Goal: Information Seeking & Learning: Learn about a topic

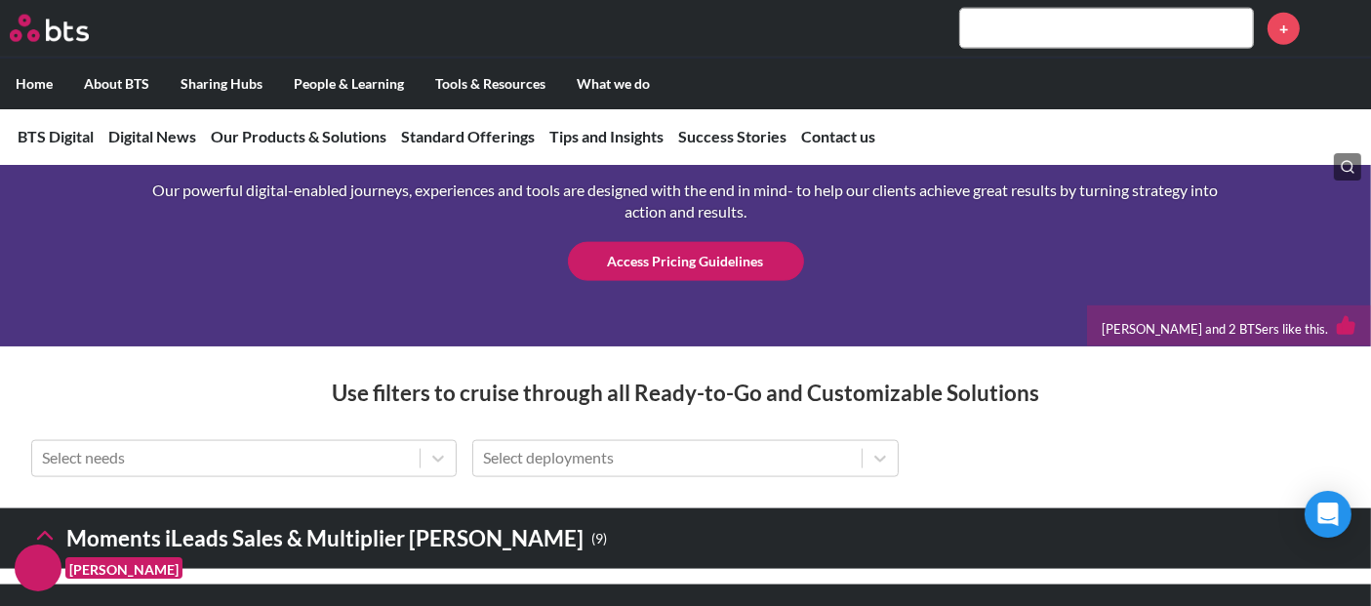
scroll to position [2908, 0]
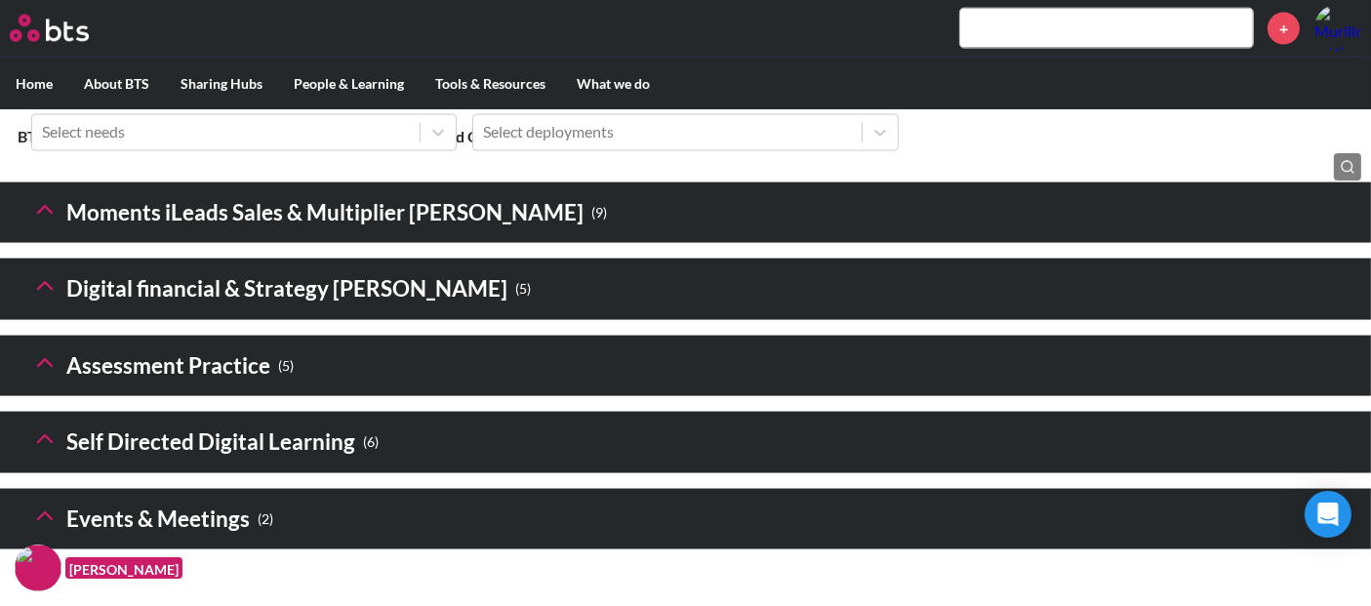
click at [53, 300] on icon at bounding box center [44, 285] width 27 height 27
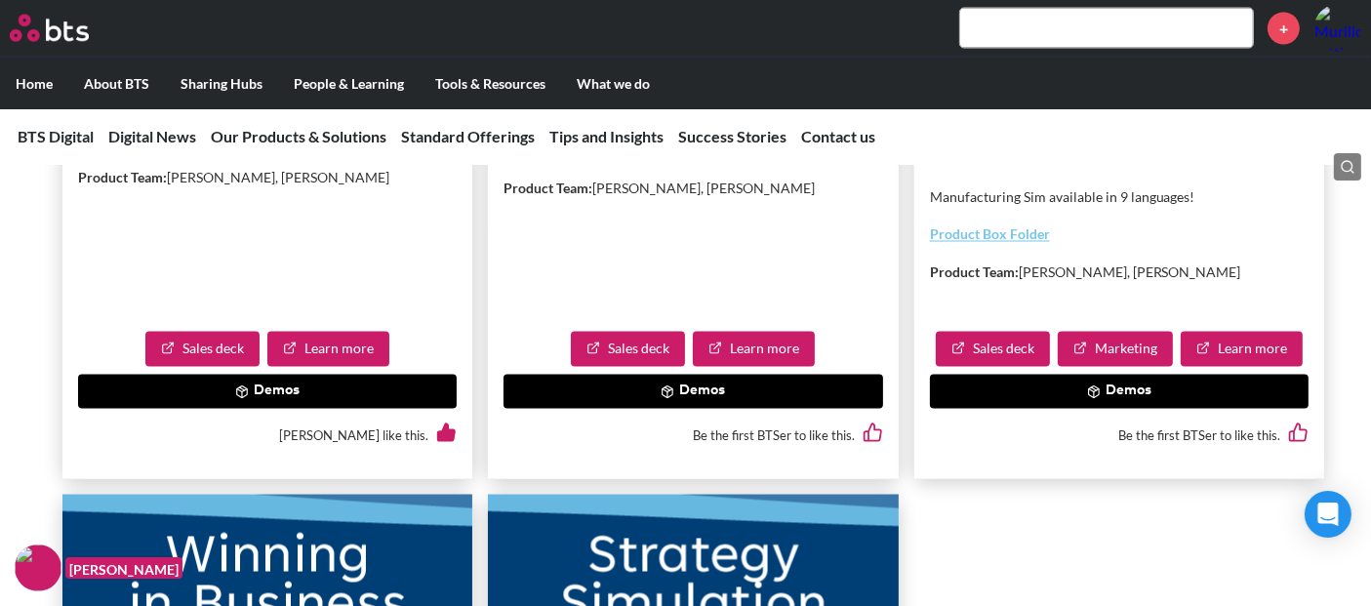
scroll to position [3558, 0]
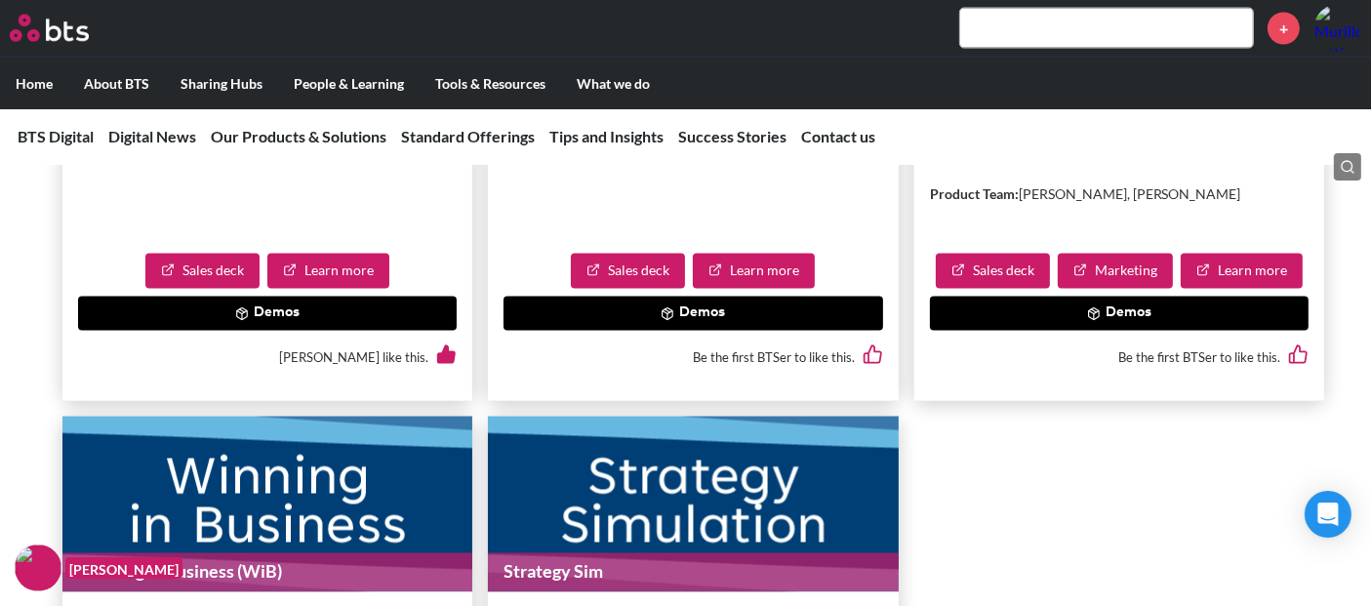
click at [763, 289] on link "Learn more" at bounding box center [754, 271] width 122 height 35
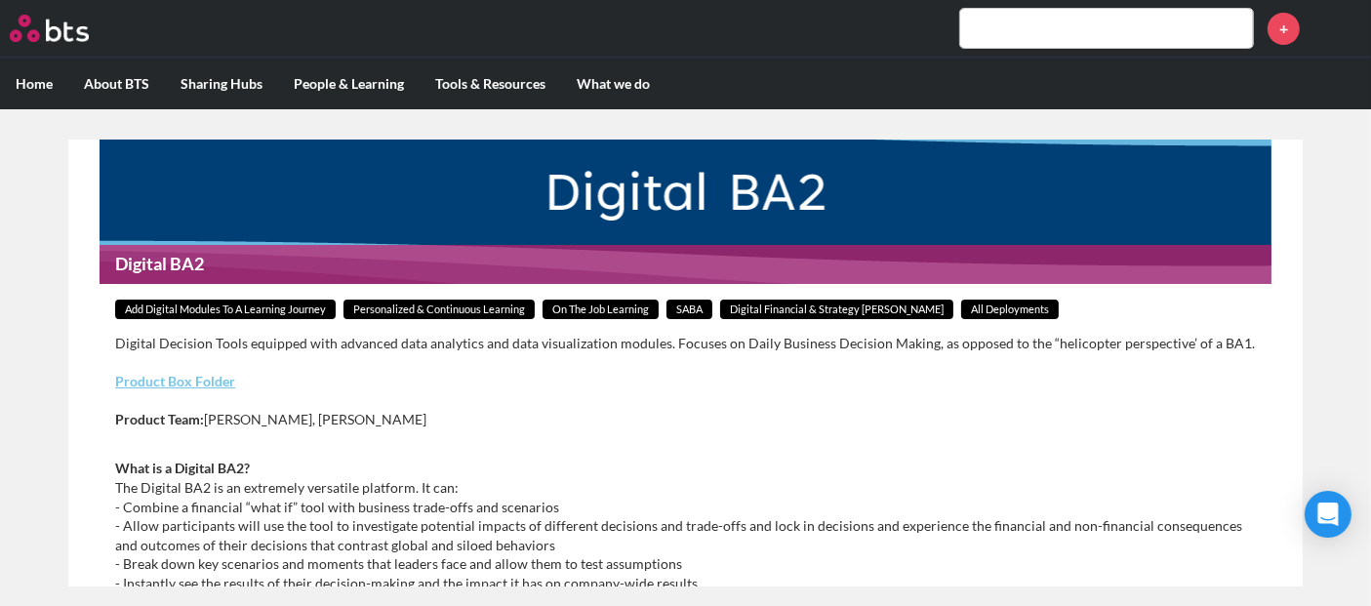
scroll to position [108, 0]
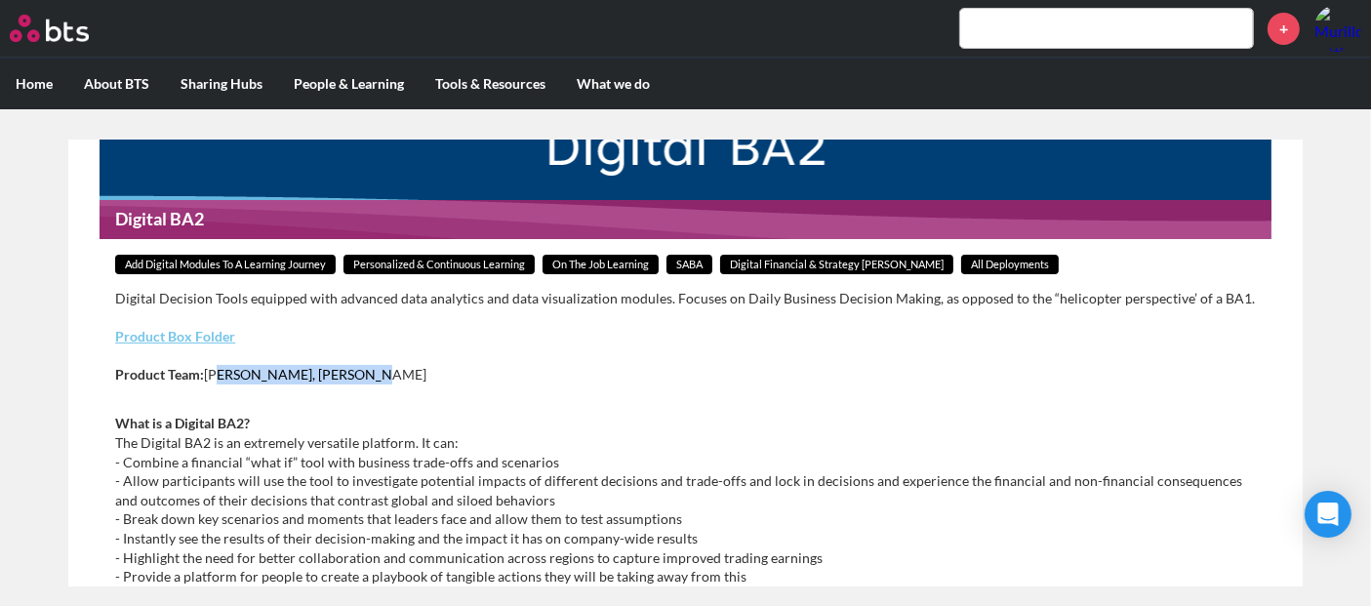
drag, startPoint x: 212, startPoint y: 375, endPoint x: 345, endPoint y: 383, distance: 133.9
click at [345, 383] on div "Digital Decision Tools equipped with advanced data analytics and data visualiza…" at bounding box center [685, 345] width 1141 height 113
click at [379, 377] on p "Product Team: [PERSON_NAME], [PERSON_NAME]" at bounding box center [685, 375] width 1141 height 20
click at [180, 335] on link "Product Box Folder" at bounding box center [175, 336] width 120 height 17
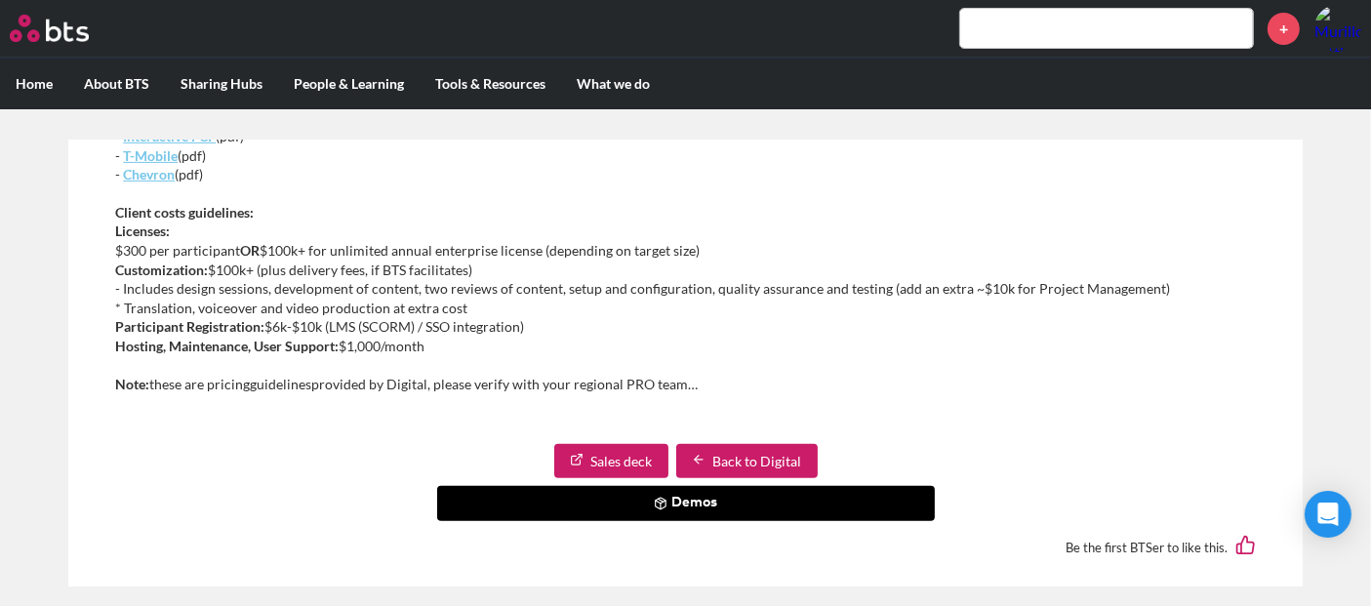
scroll to position [793, 0]
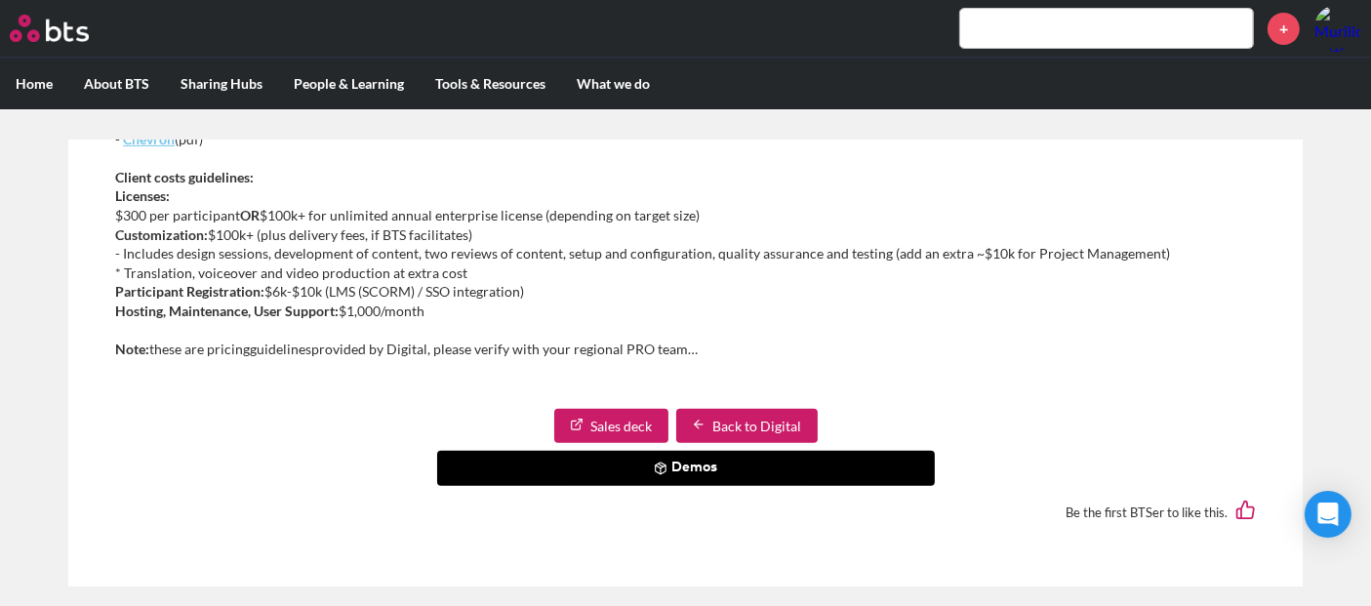
click at [606, 461] on button "Demos" at bounding box center [686, 468] width 498 height 35
click at [641, 463] on button "Demos" at bounding box center [686, 468] width 498 height 35
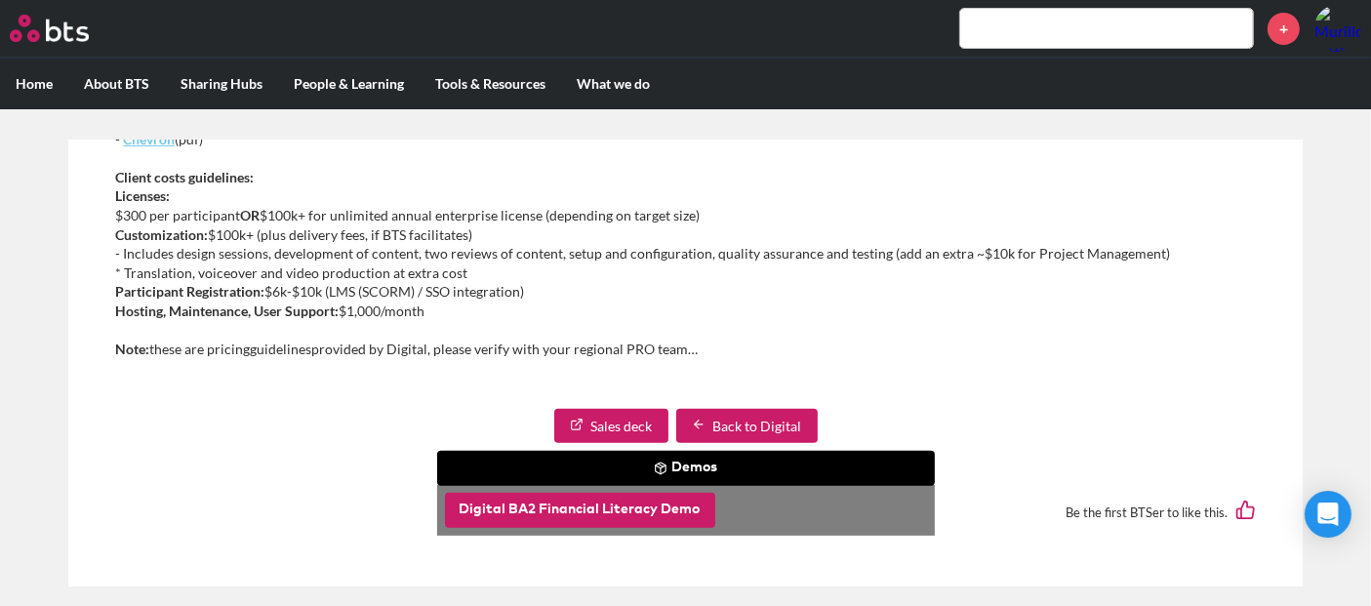
click at [609, 508] on button "Digital BA2 Financial Literacy Demo" at bounding box center [580, 510] width 270 height 35
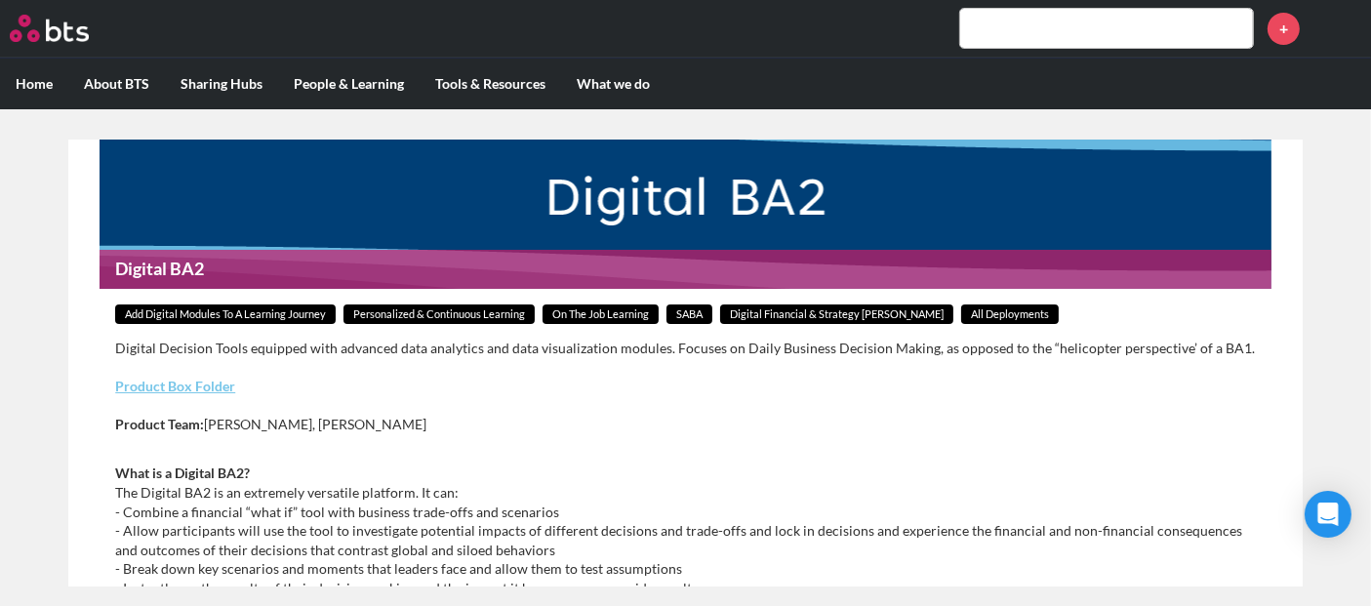
scroll to position [108, 0]
